Goal: Information Seeking & Learning: Learn about a topic

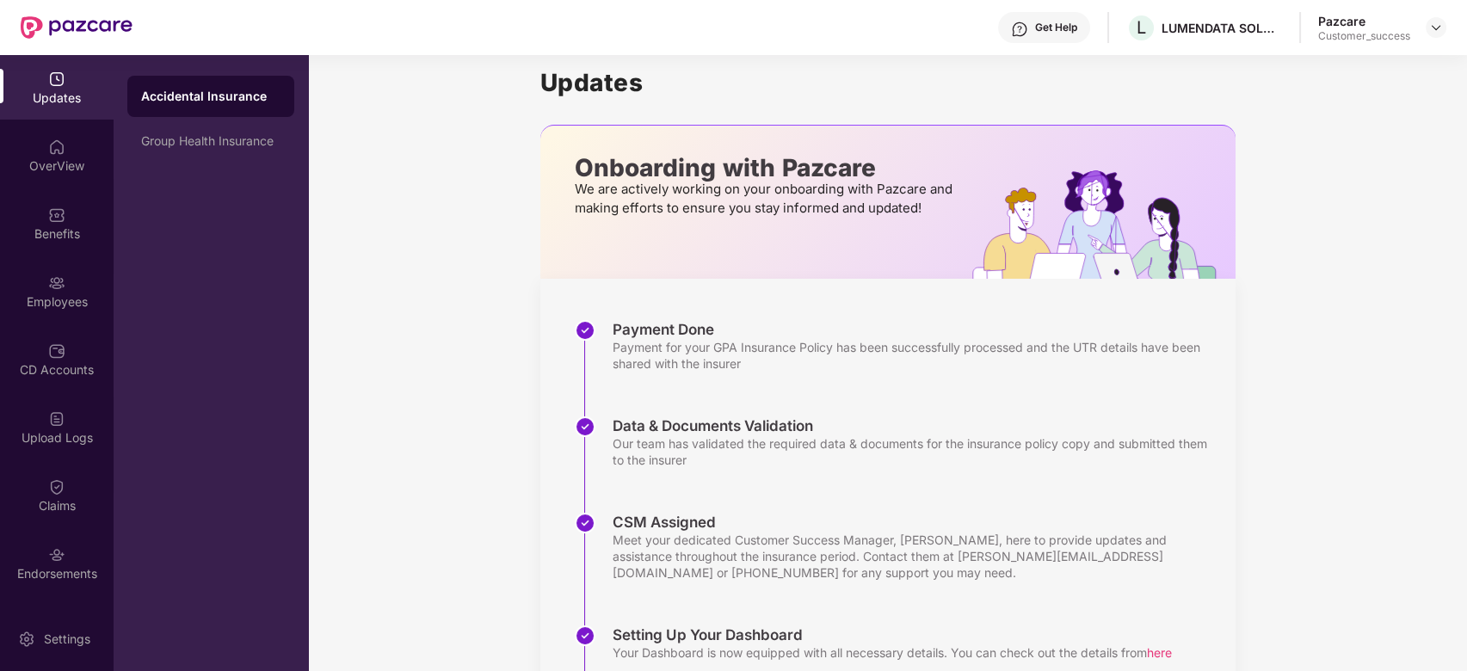
scroll to position [14, 0]
click at [1423, 26] on div "Pazcare Customer_success" at bounding box center [1382, 28] width 128 height 30
click at [1442, 31] on img at bounding box center [1436, 28] width 14 height 14
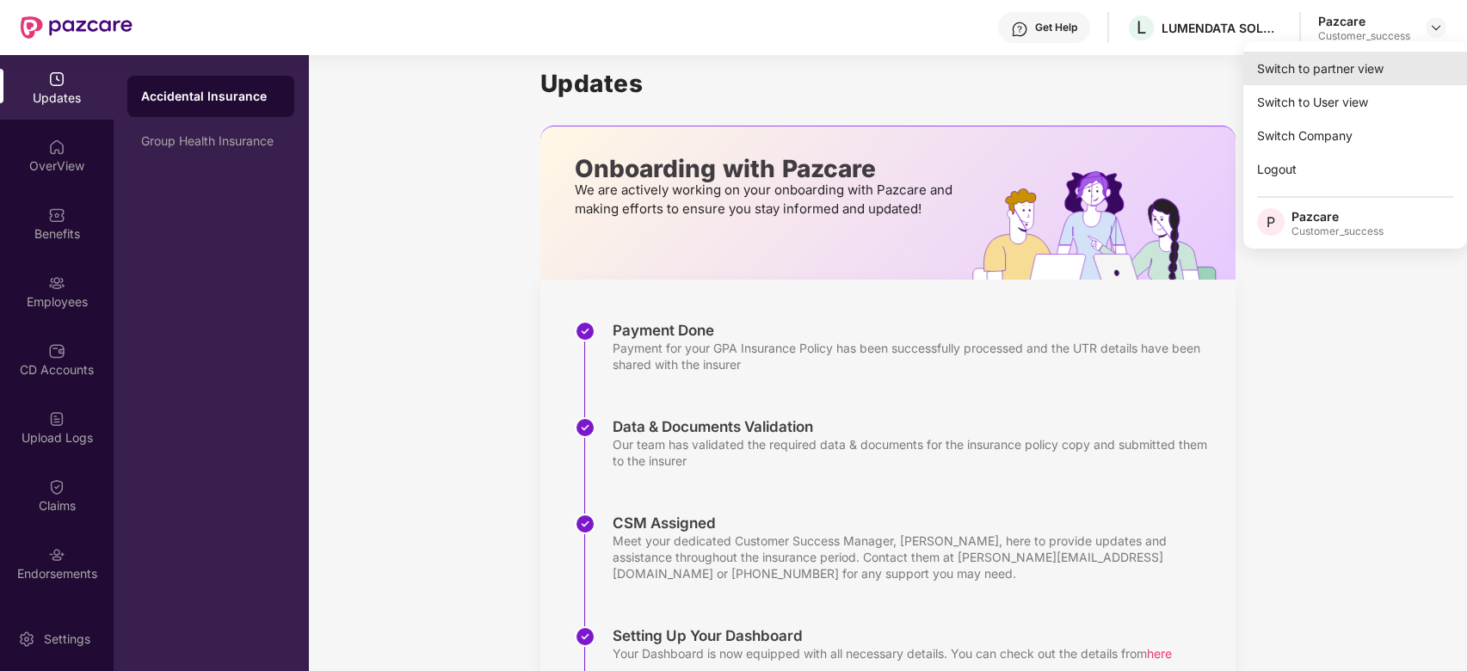
click at [1354, 78] on div "Switch to partner view" at bounding box center [1356, 69] width 224 height 34
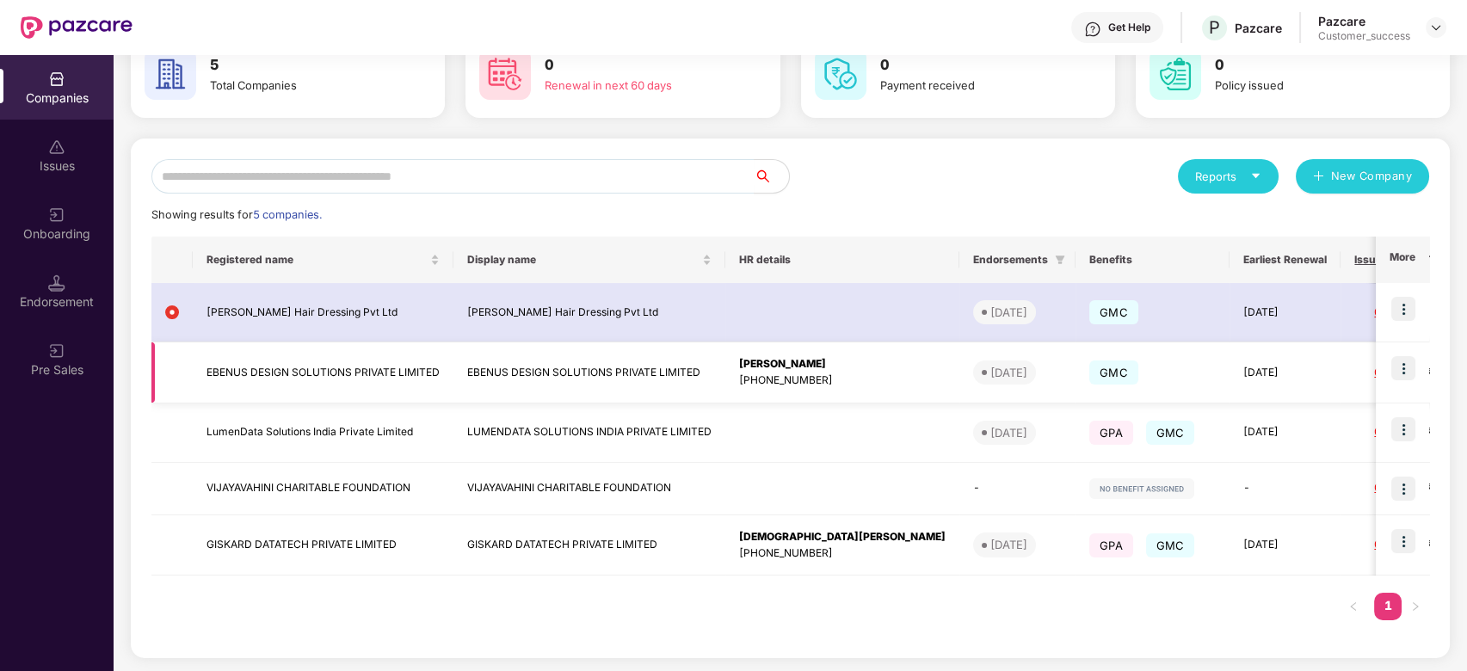
scroll to position [98, 0]
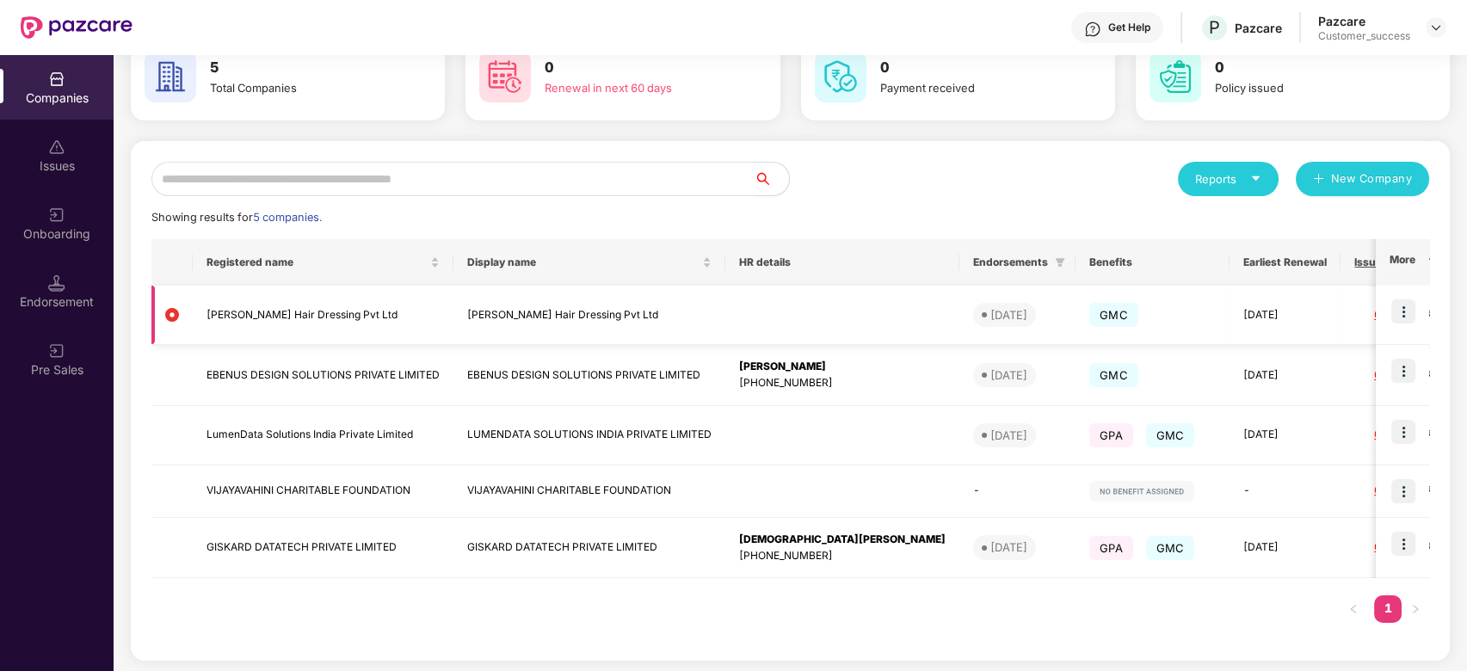
click at [1397, 314] on img at bounding box center [1404, 311] width 24 height 24
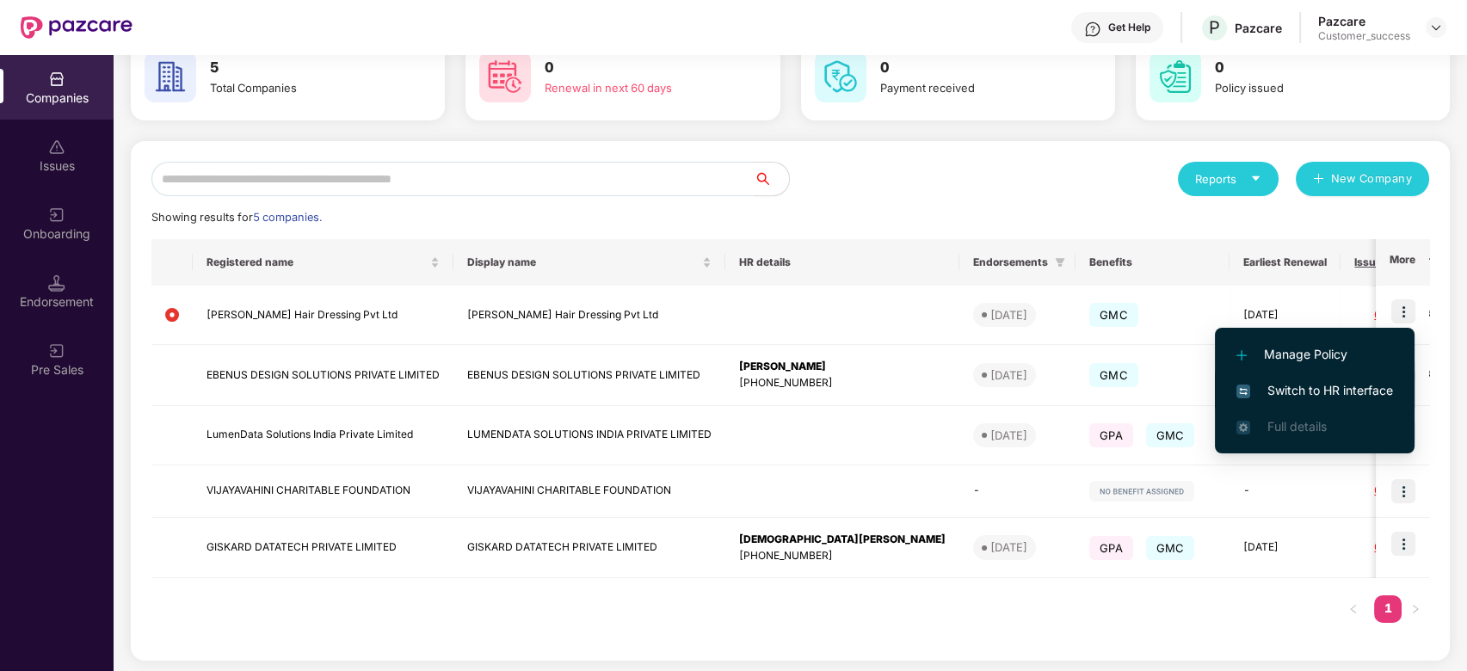
click at [1318, 395] on span "Switch to HR interface" at bounding box center [1315, 390] width 157 height 19
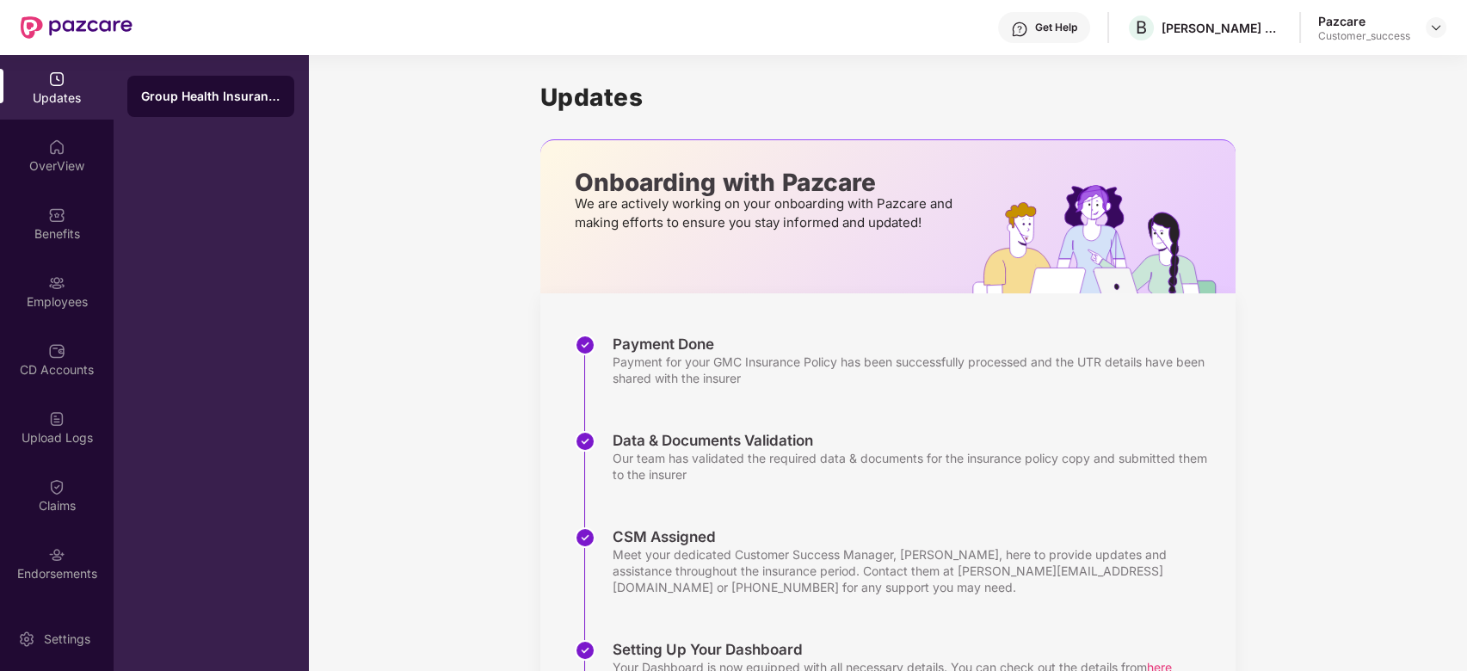
scroll to position [243, 0]
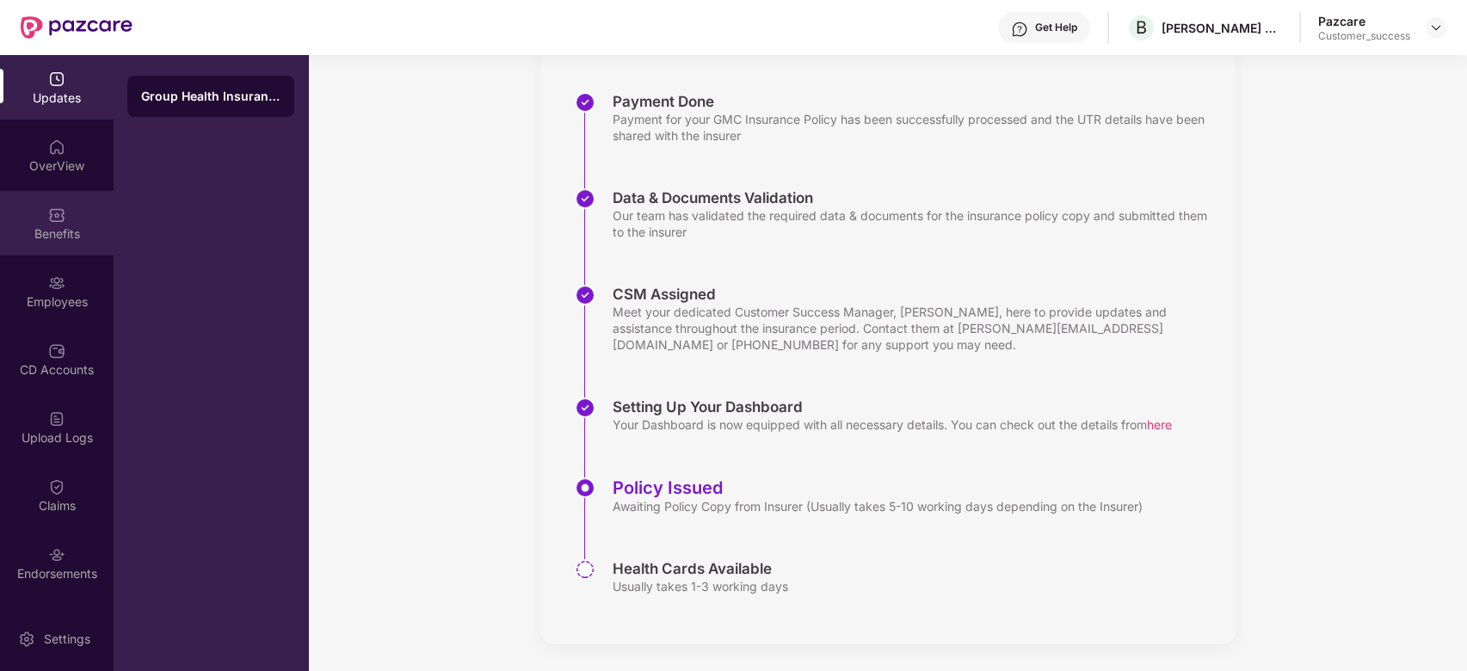
click at [83, 209] on div "Benefits" at bounding box center [57, 223] width 114 height 65
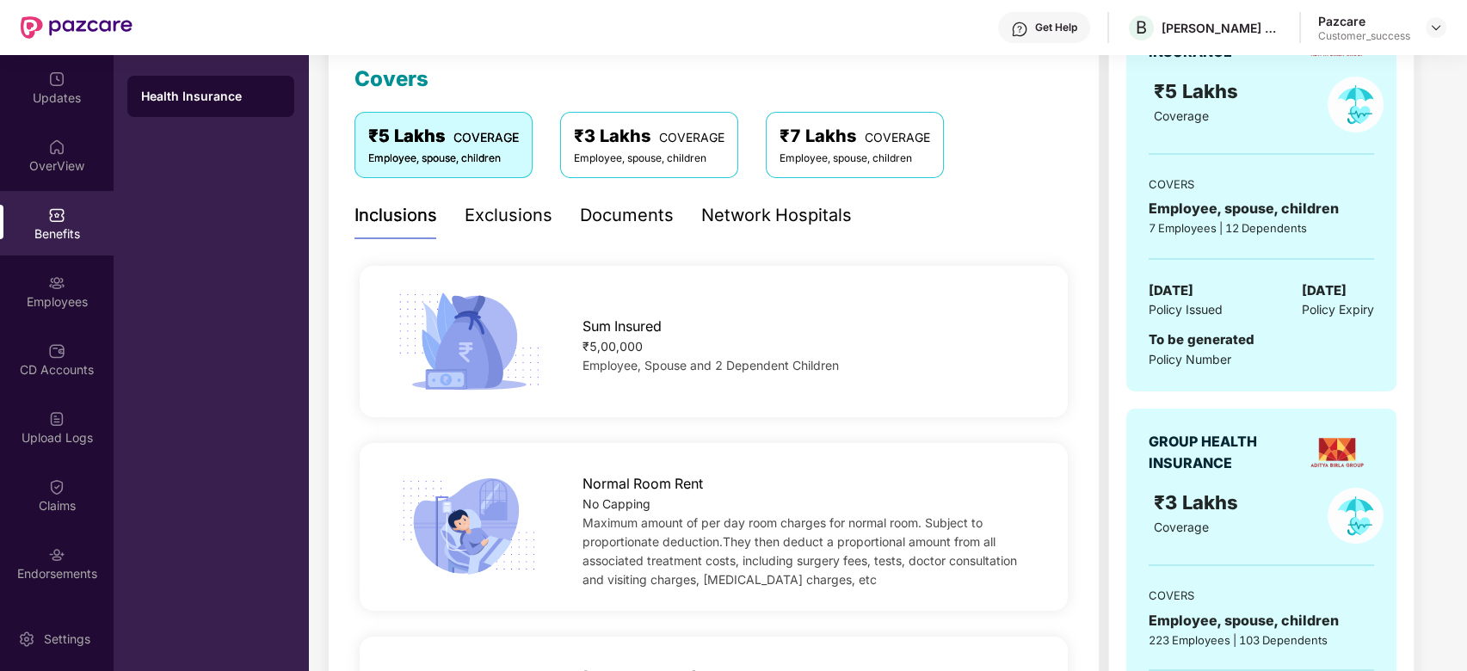
scroll to position [262, 0]
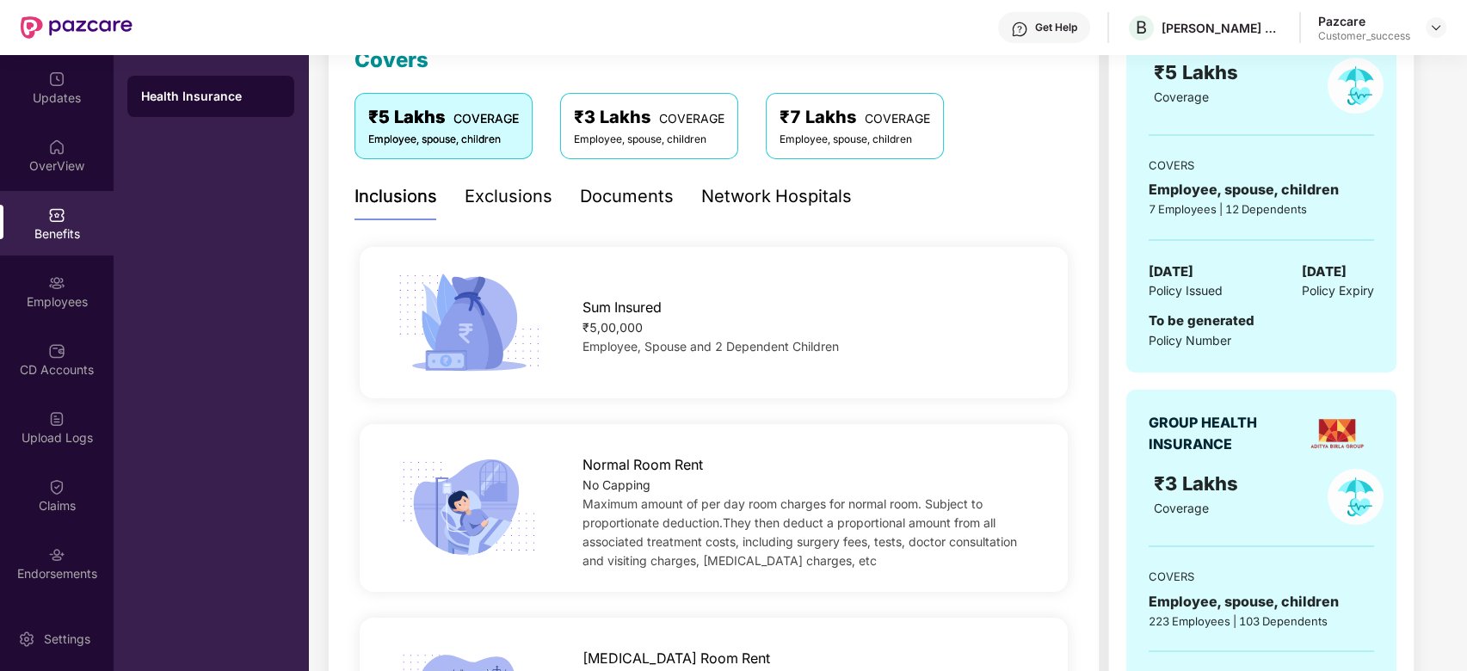
click at [688, 136] on div "Employee, spouse, children" at bounding box center [649, 140] width 151 height 16
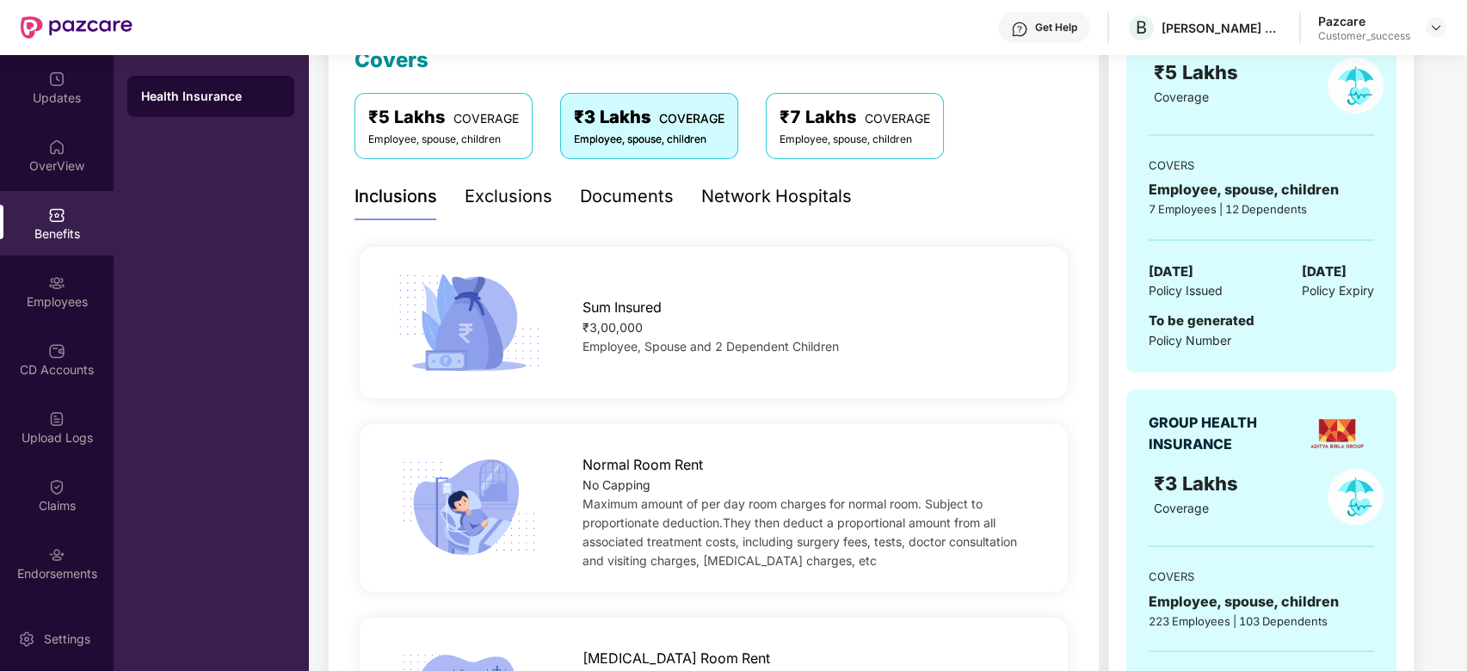
click at [830, 120] on div "₹7 Lakhs COVERAGE" at bounding box center [855, 117] width 151 height 27
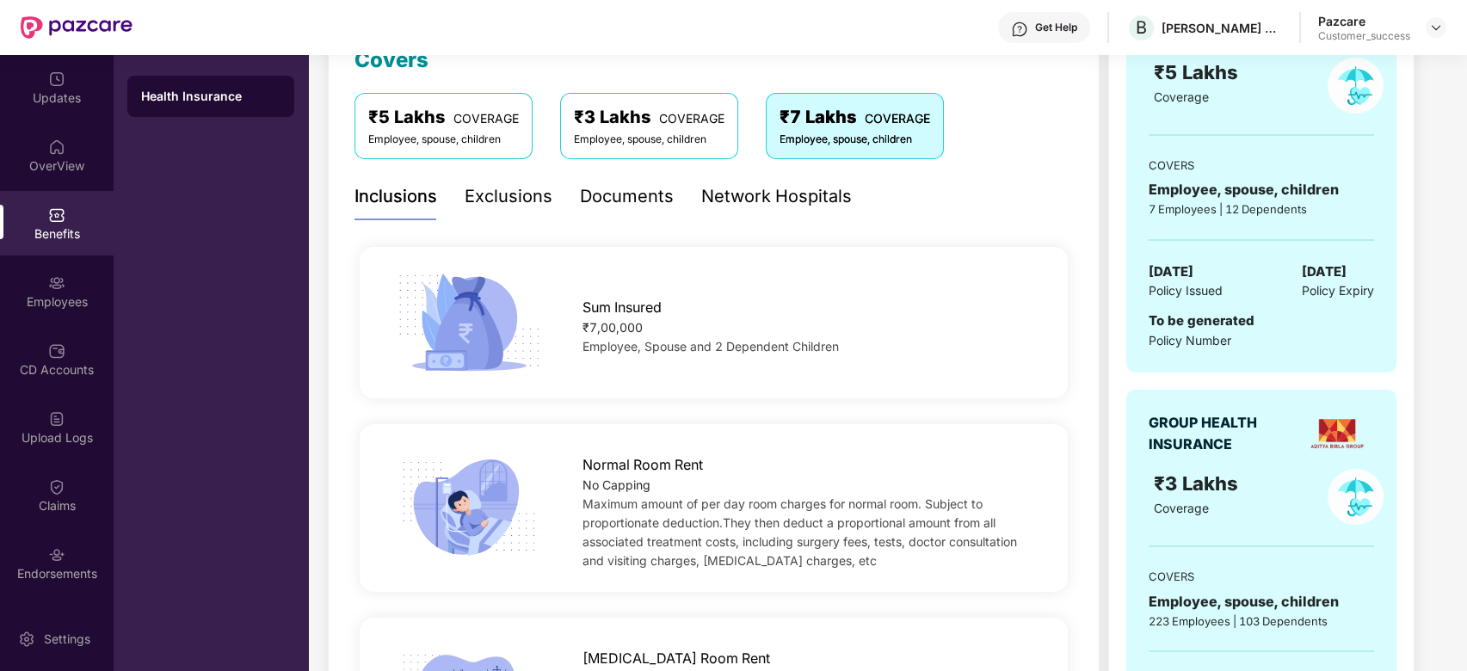
click at [707, 108] on div "₹3 Lakhs COVERAGE" at bounding box center [649, 117] width 151 height 27
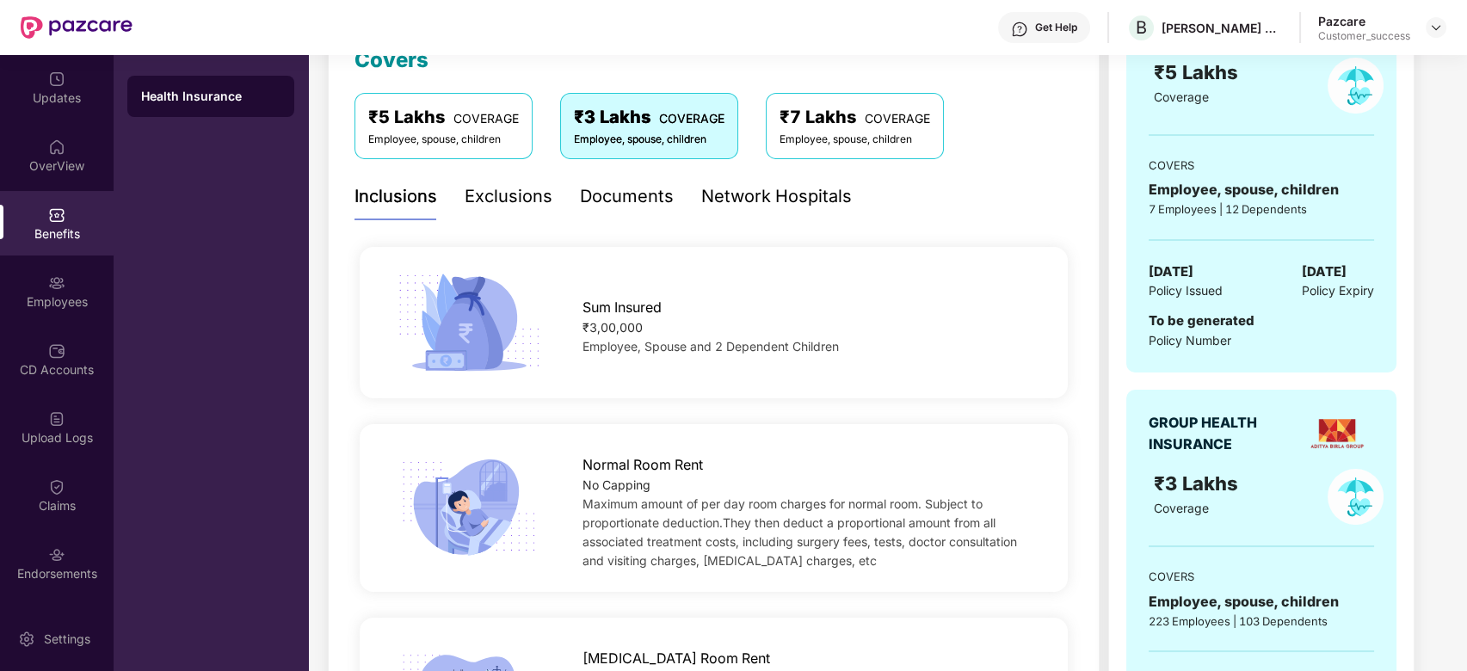
click at [495, 119] on span "COVERAGE" at bounding box center [486, 118] width 65 height 15
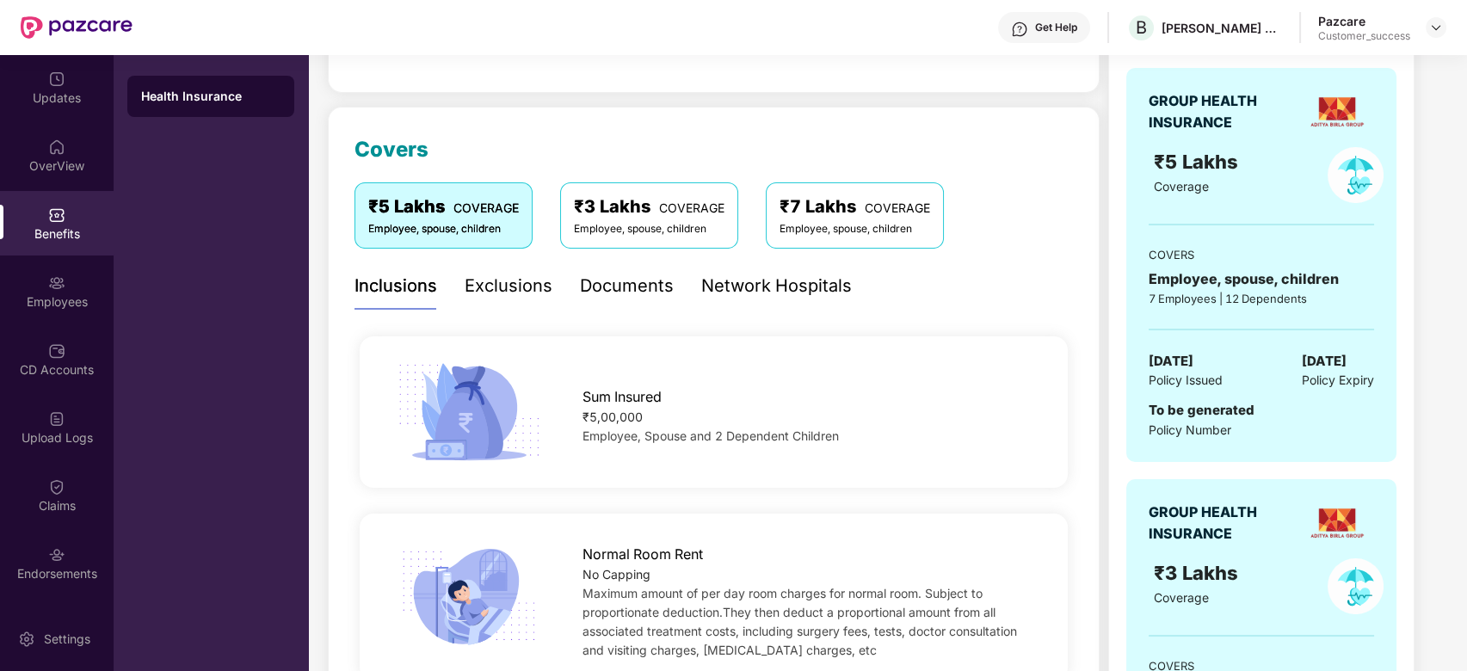
scroll to position [170, 0]
click at [518, 279] on div "Exclusions" at bounding box center [509, 288] width 88 height 27
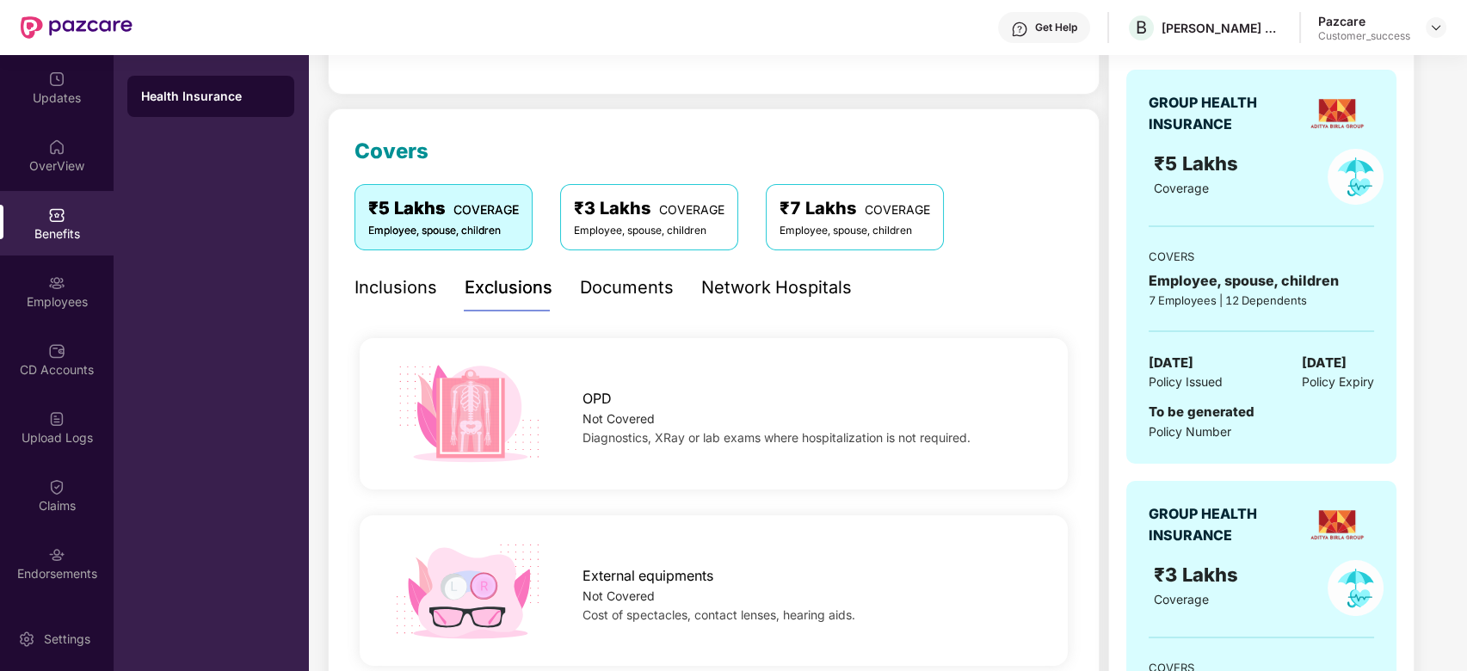
click at [655, 237] on div "Employee, spouse, children" at bounding box center [649, 231] width 151 height 16
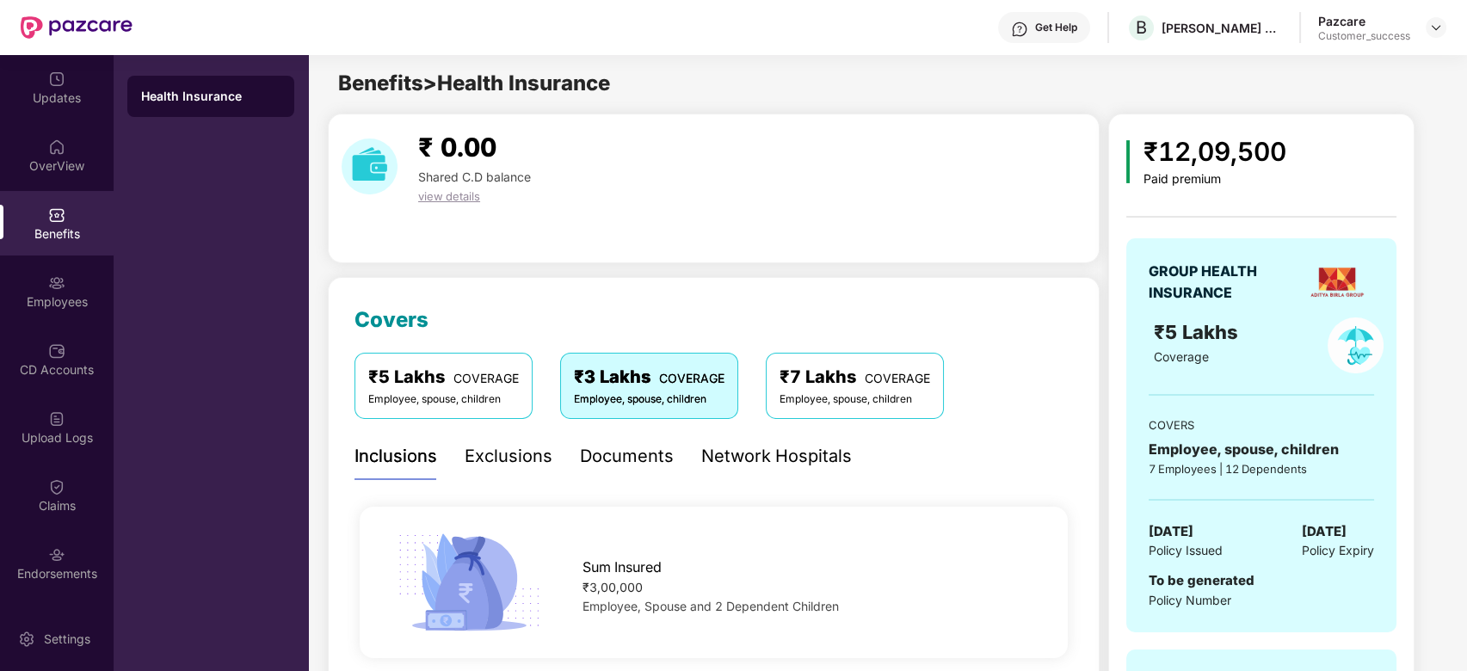
scroll to position [0, 0]
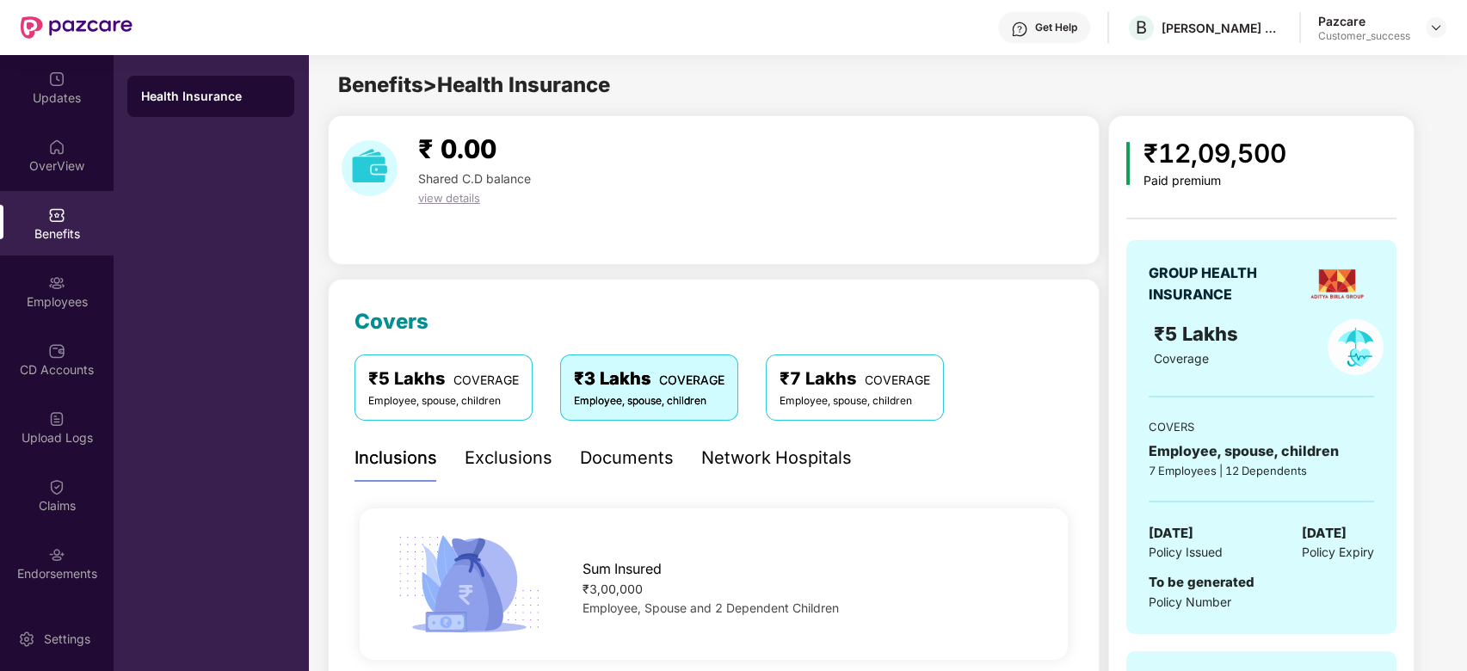
click at [830, 412] on div "₹7 Lakhs COVERAGE Employee, spouse, children" at bounding box center [855, 387] width 178 height 65
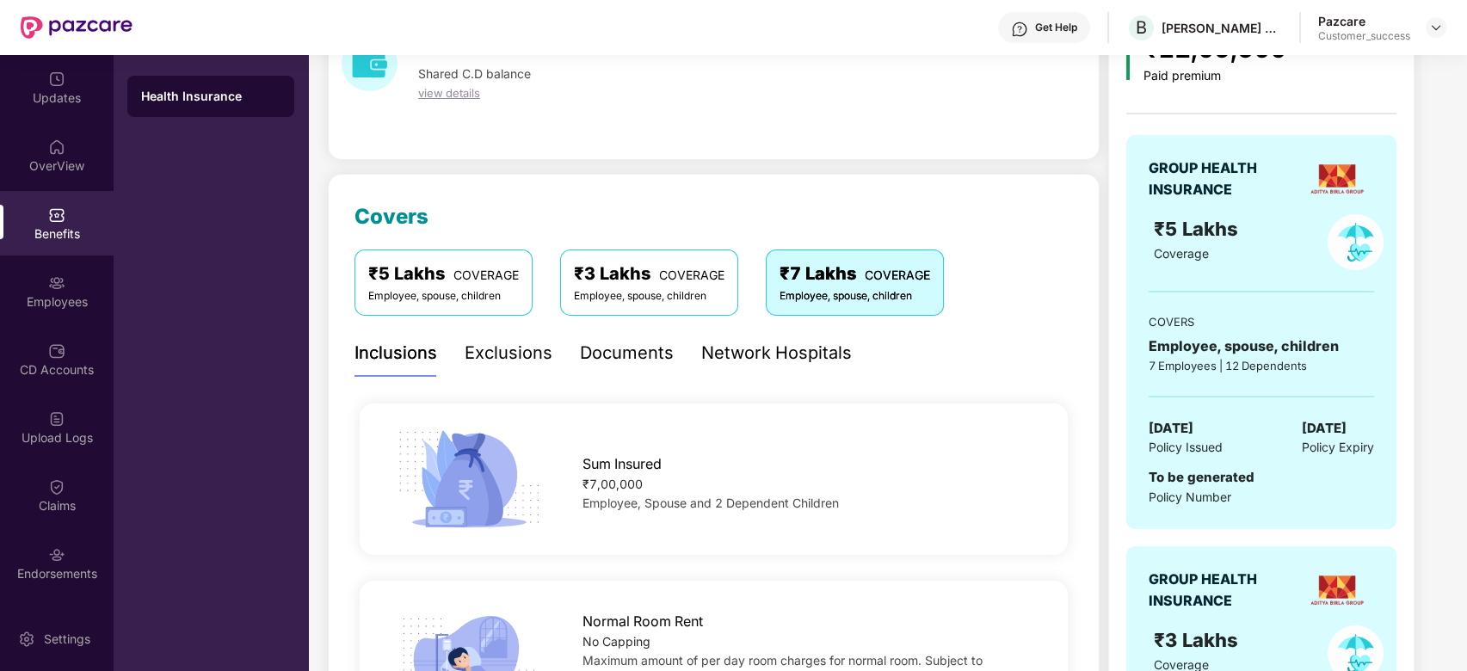
scroll to position [107, 0]
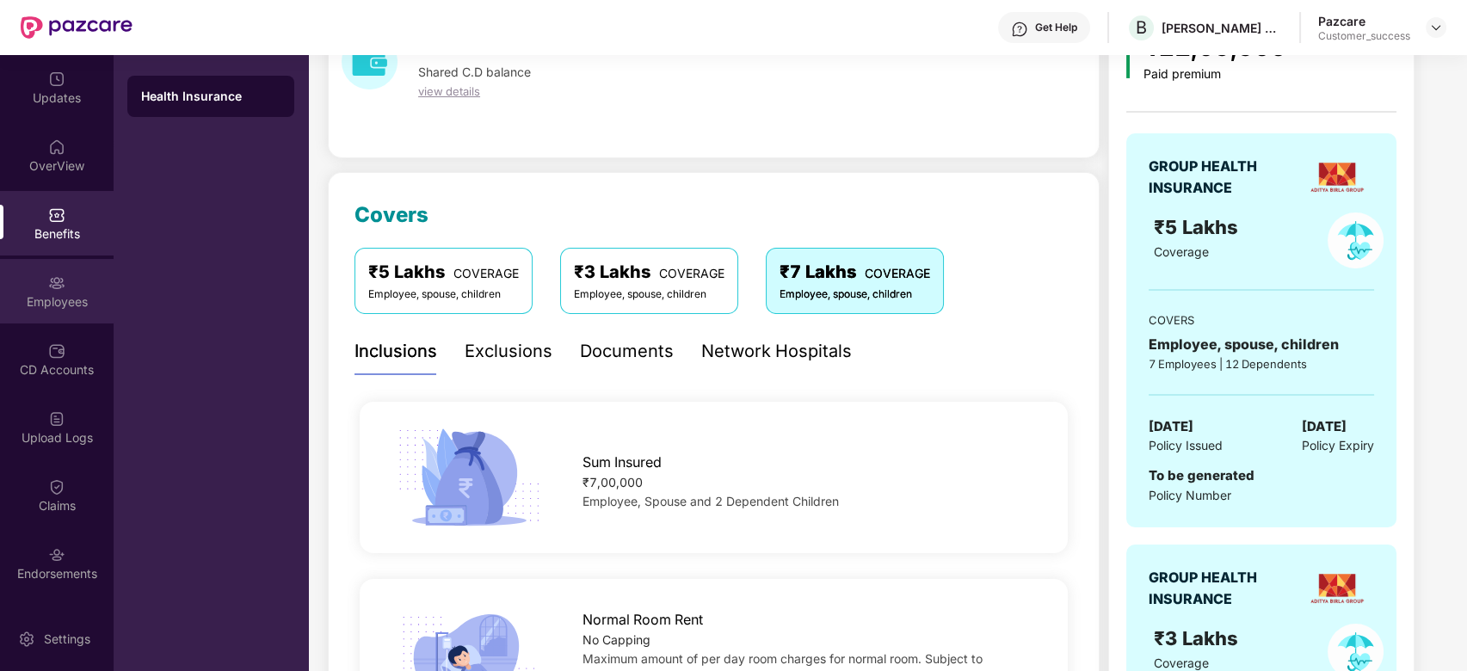
click at [71, 282] on div "Employees" at bounding box center [57, 291] width 114 height 65
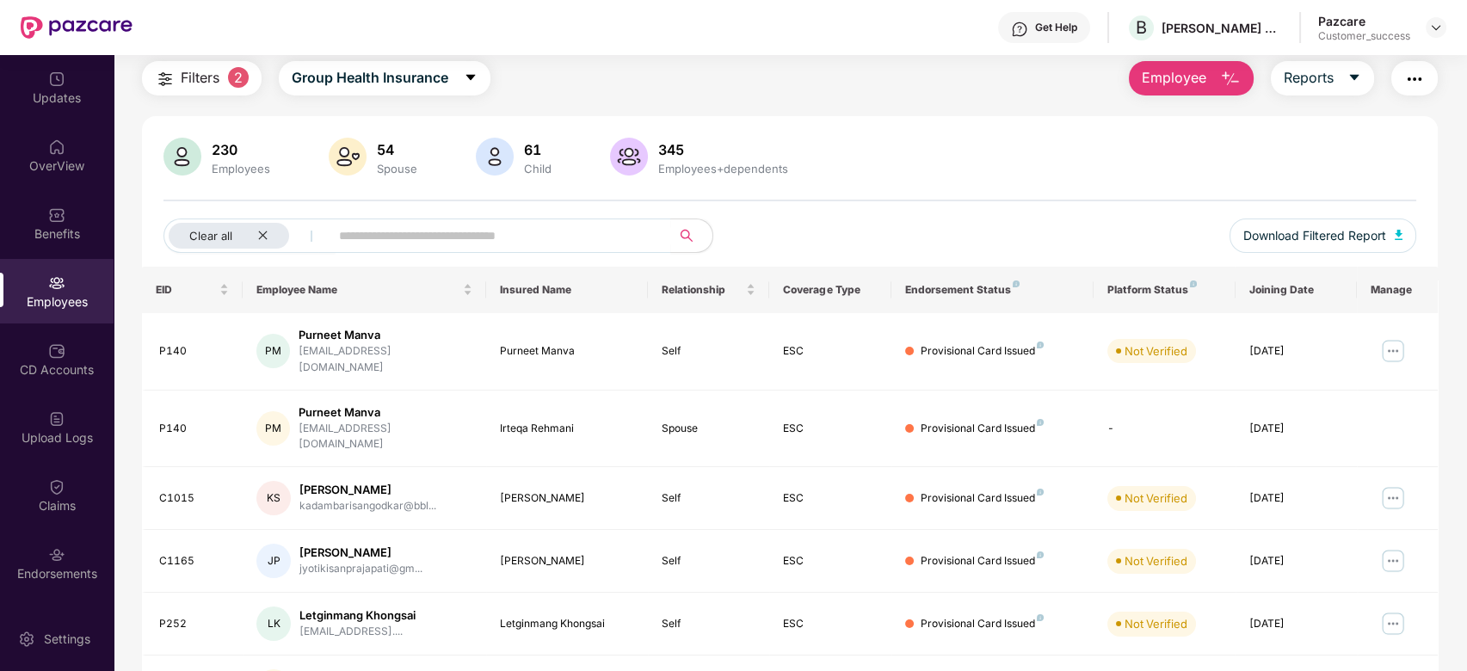
scroll to position [0, 0]
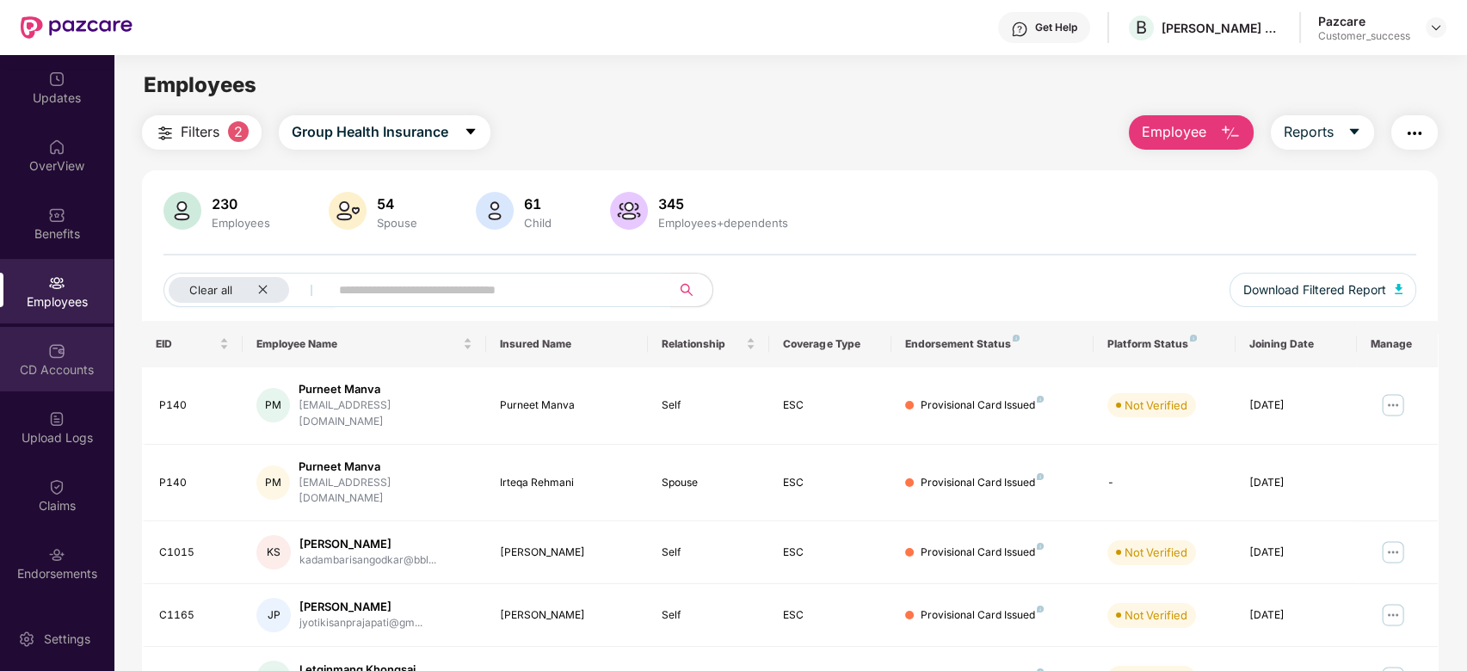
click at [21, 359] on div "CD Accounts" at bounding box center [57, 359] width 114 height 65
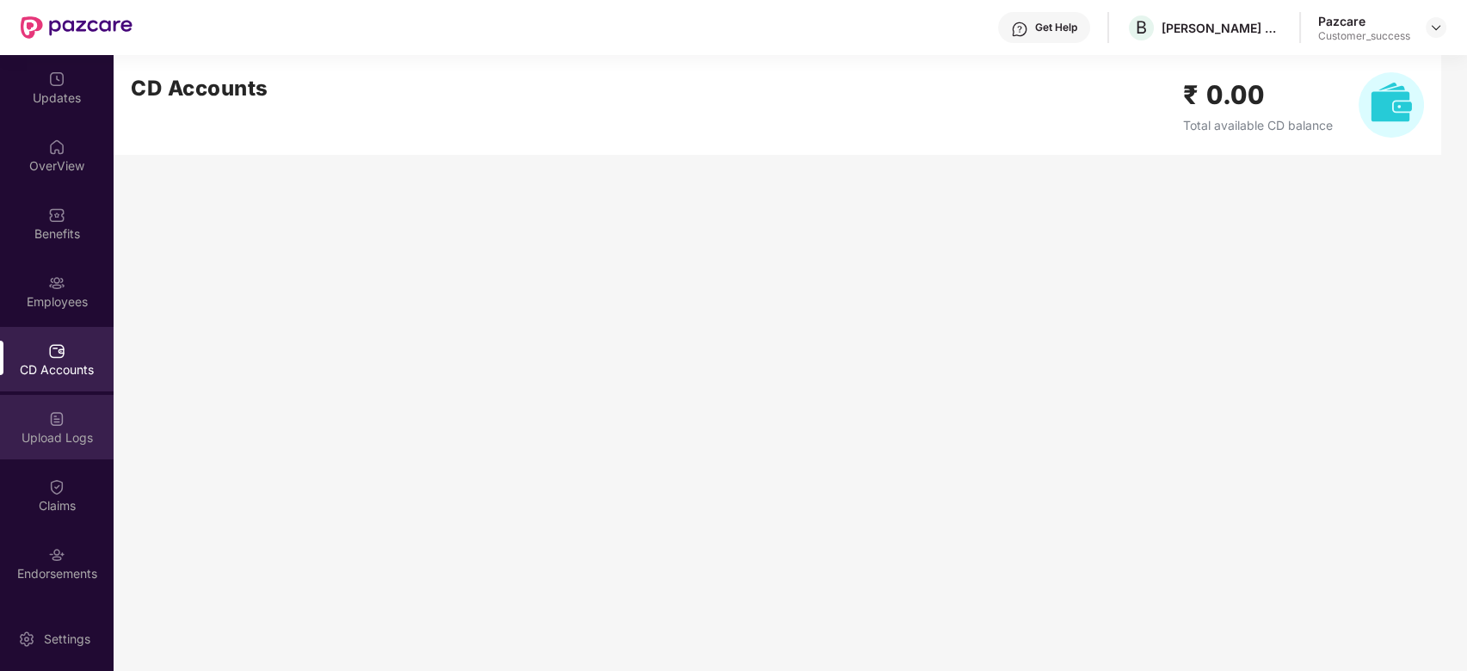
click at [34, 410] on div "Upload Logs" at bounding box center [57, 427] width 114 height 65
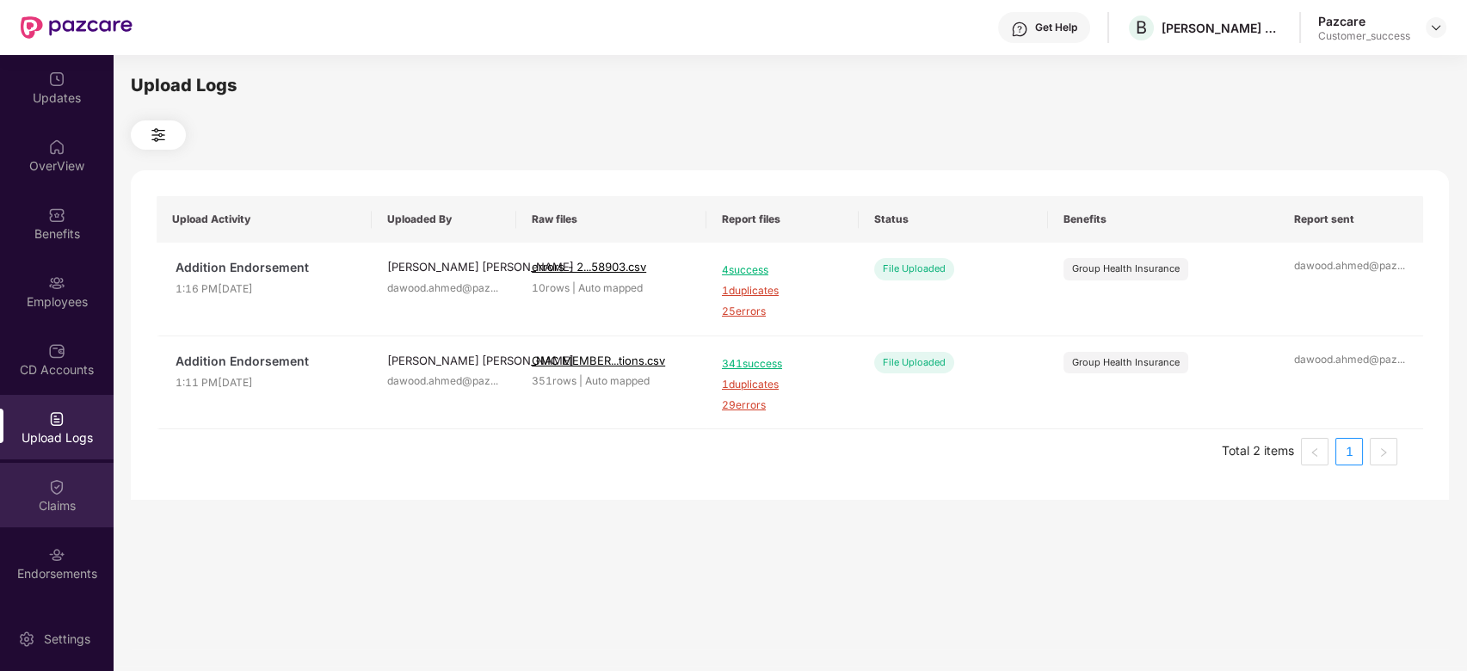
click at [63, 471] on div "Claims" at bounding box center [57, 495] width 114 height 65
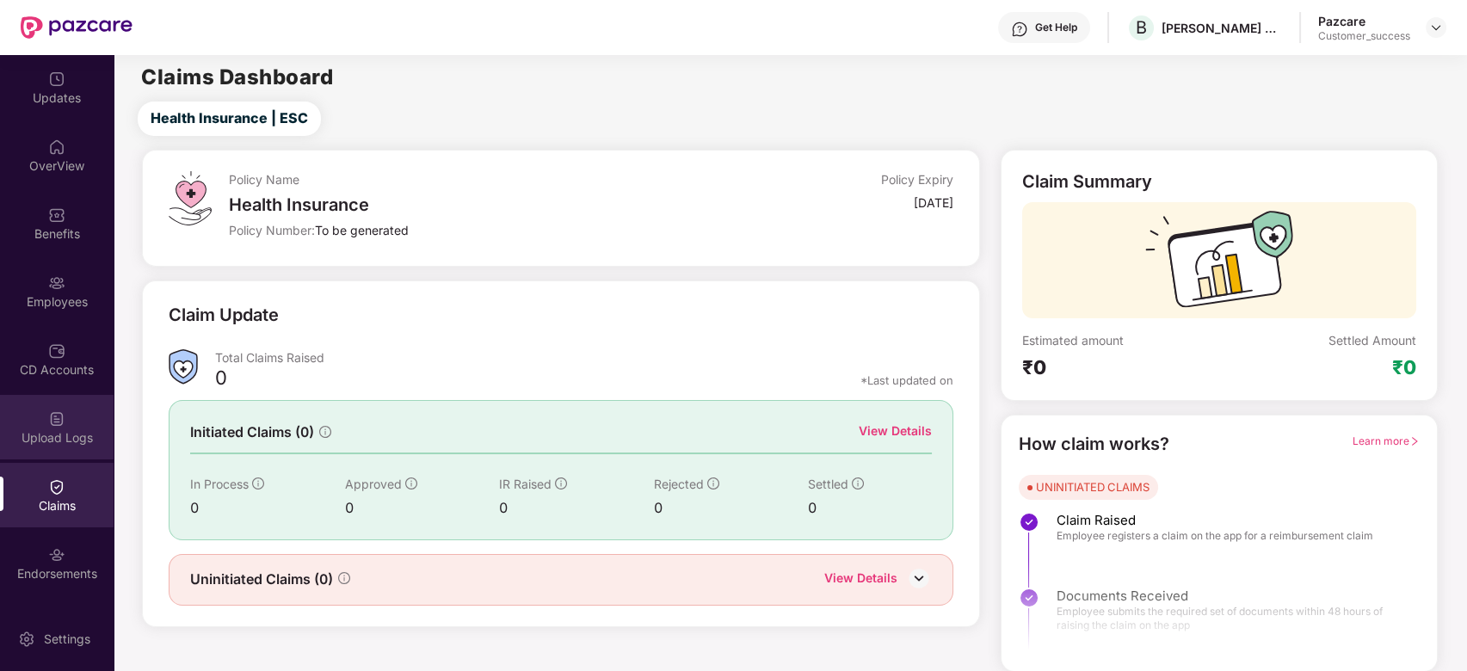
scroll to position [59, 0]
click at [52, 507] on div "Endorsements" at bounding box center [57, 514] width 114 height 17
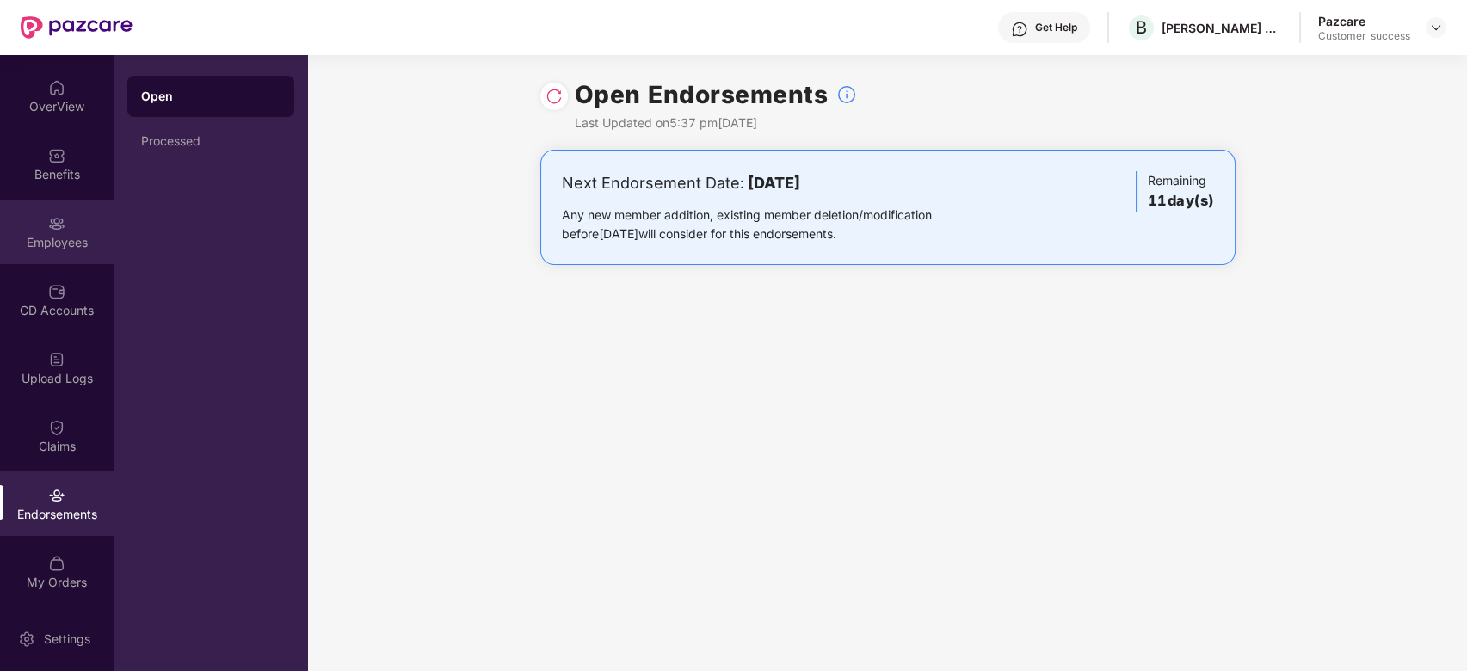
click at [62, 211] on div "Employees" at bounding box center [57, 232] width 114 height 65
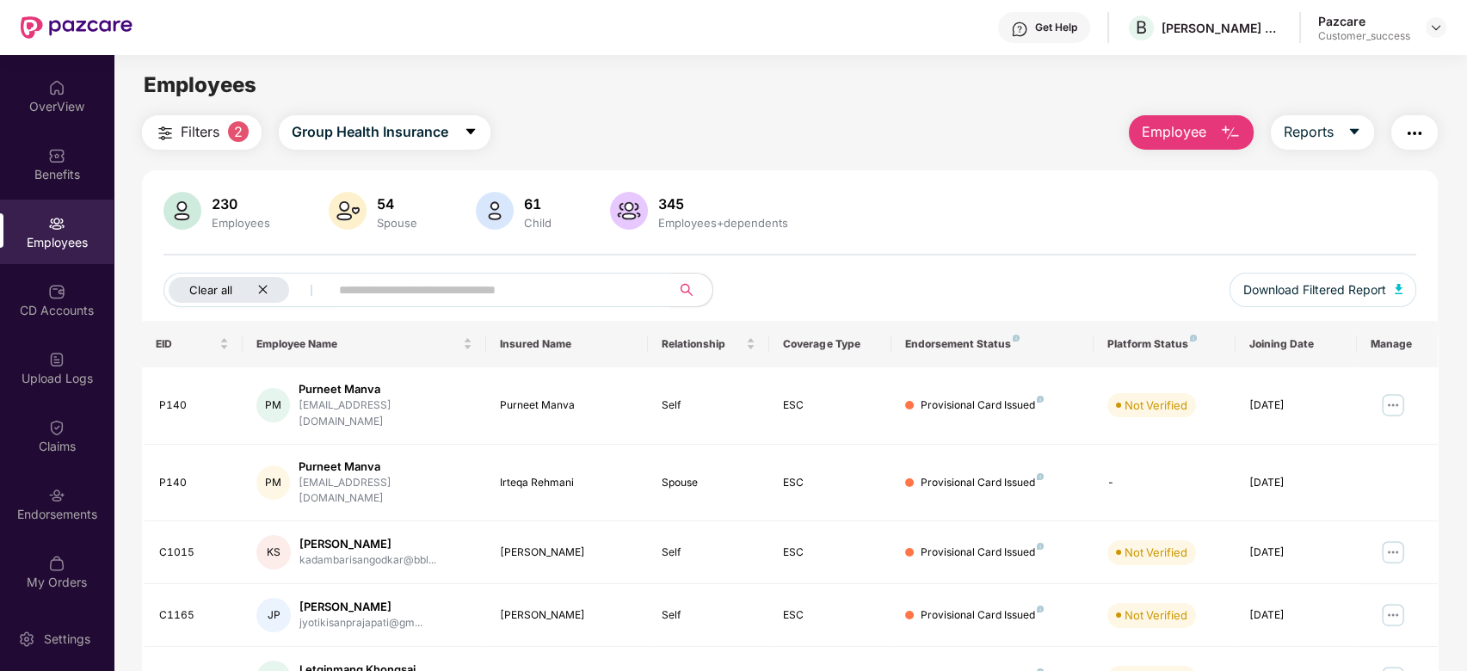
click at [260, 293] on icon "close" at bounding box center [262, 289] width 11 height 11
click at [389, 126] on span "Group Health Insurance" at bounding box center [340, 132] width 157 height 22
click at [632, 125] on div "Filters Group Health Insurance Employee Reports" at bounding box center [790, 132] width 1297 height 34
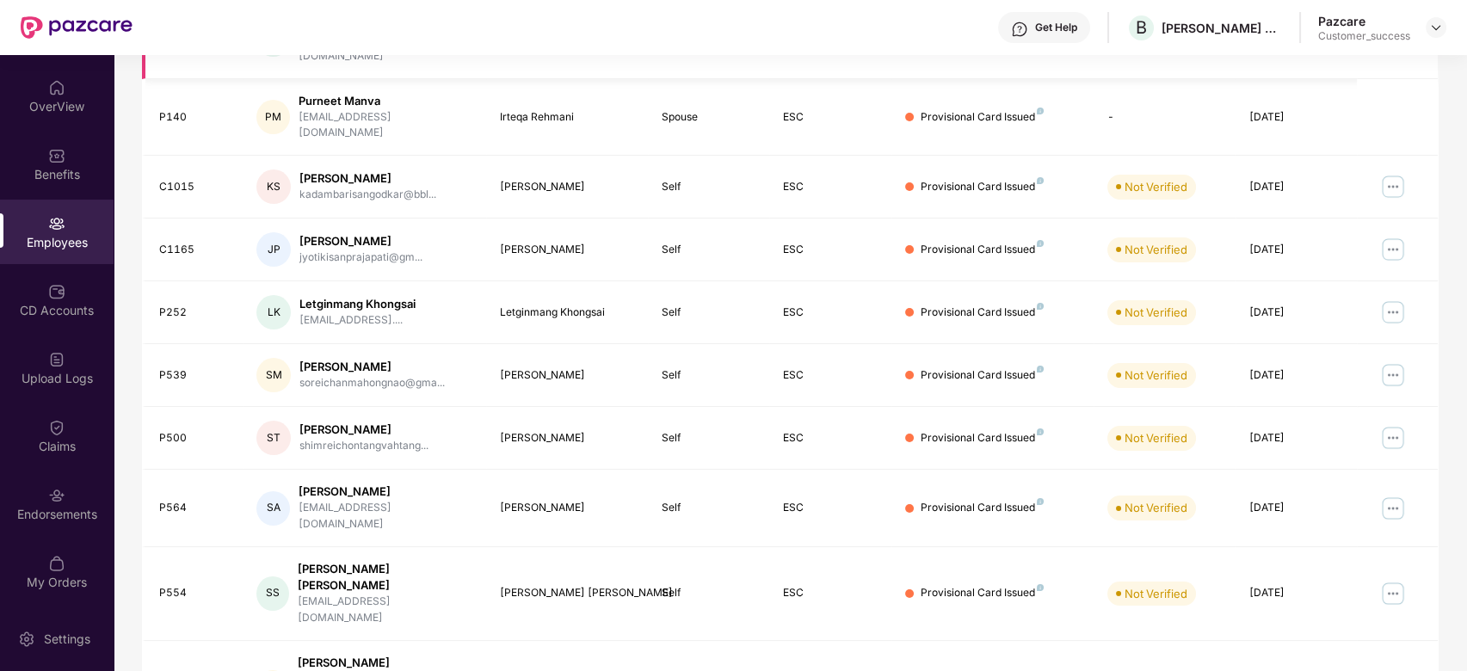
scroll to position [385, 0]
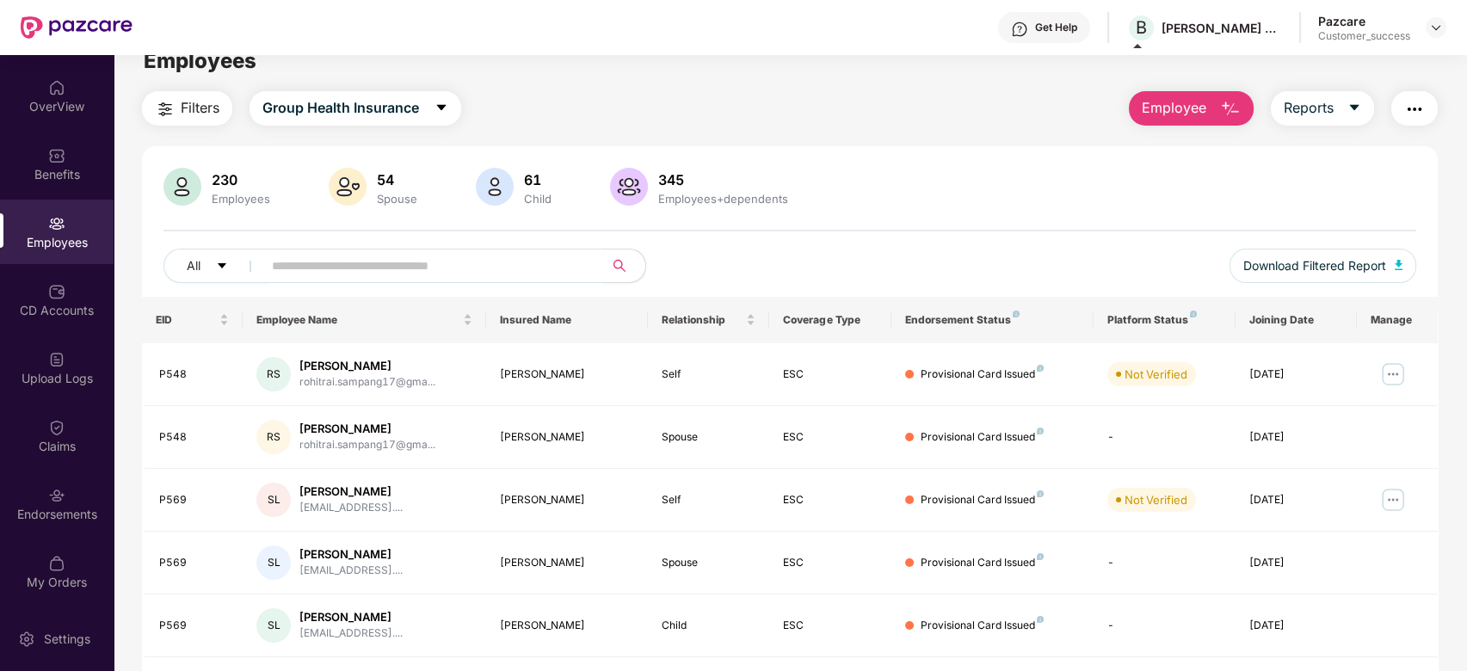
scroll to position [46, 0]
